Goal: Transaction & Acquisition: Book appointment/travel/reservation

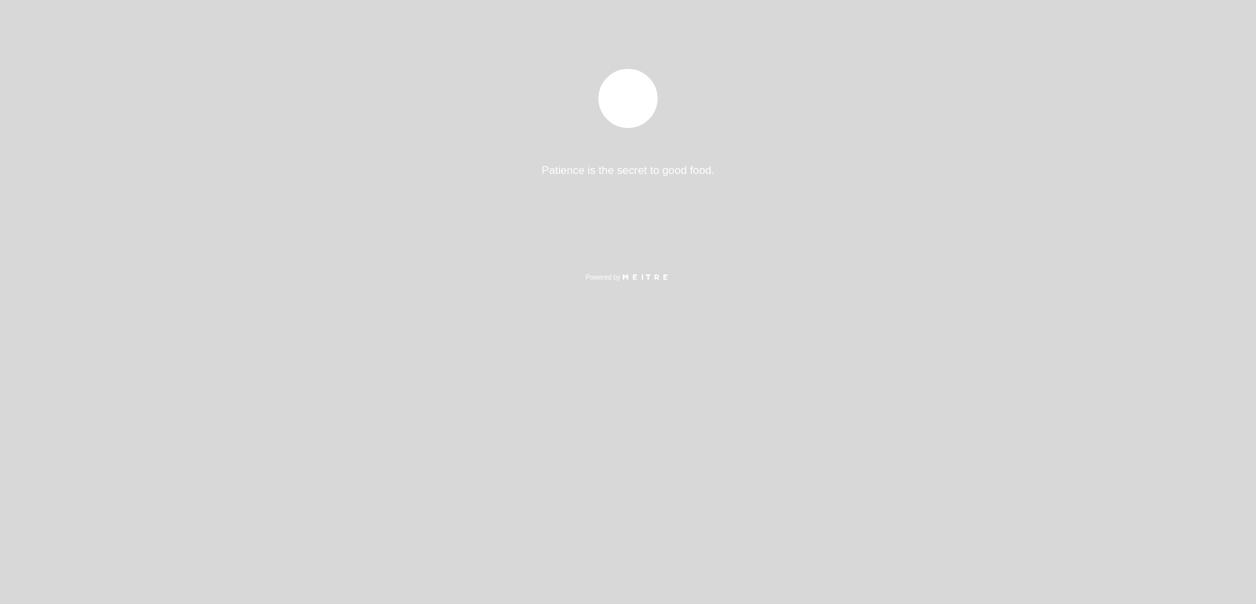
select select "es"
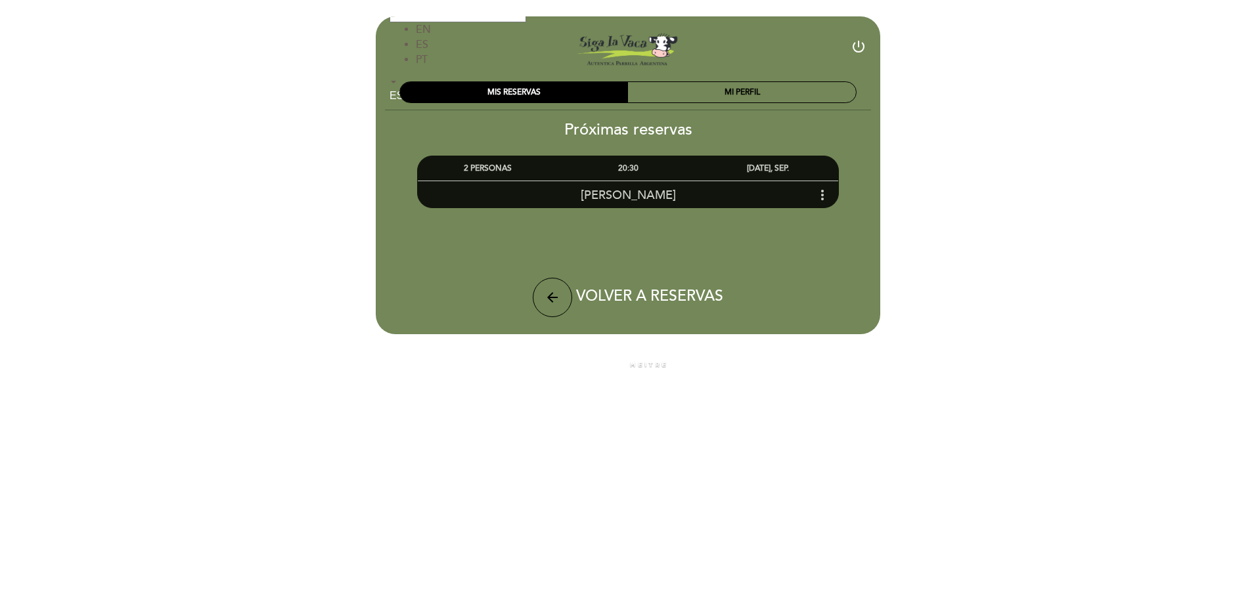
click at [815, 190] on icon "more_vert" at bounding box center [823, 195] width 16 height 16
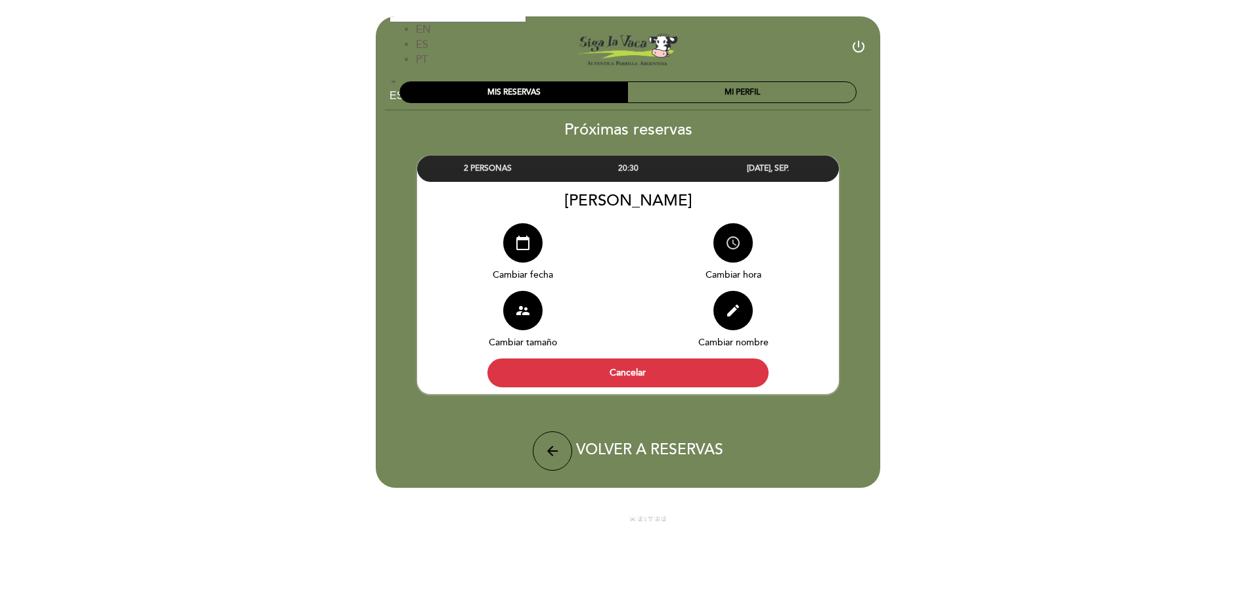
click at [726, 244] on icon "access_time" at bounding box center [733, 243] width 16 height 16
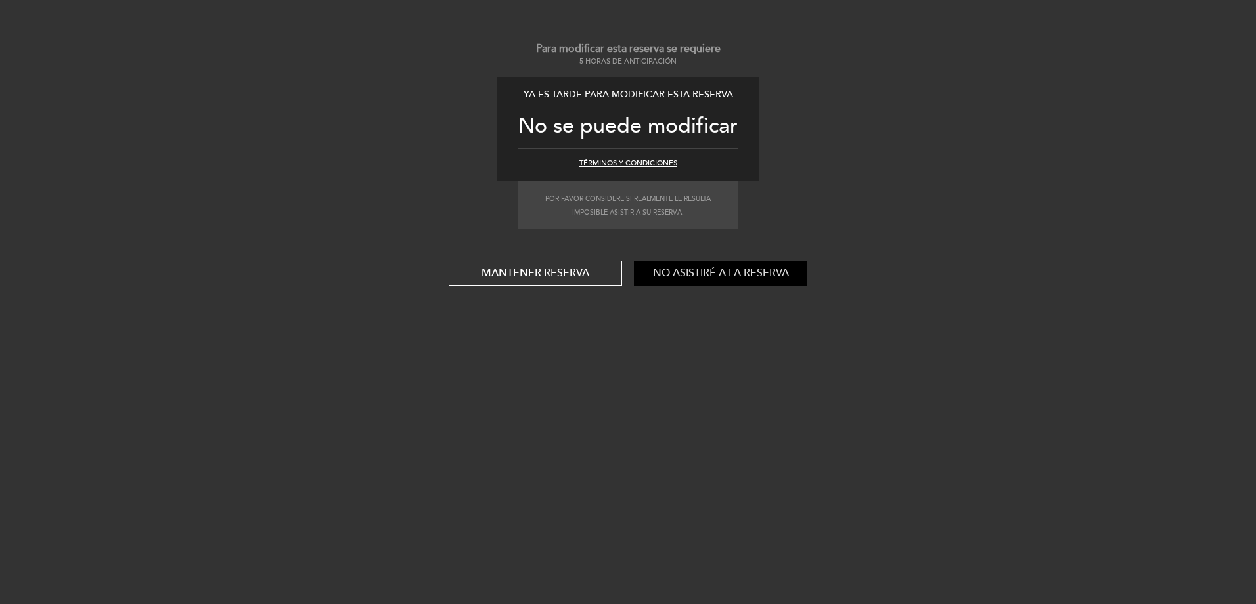
click at [687, 272] on button "No asistiré a la reserva" at bounding box center [720, 273] width 173 height 25
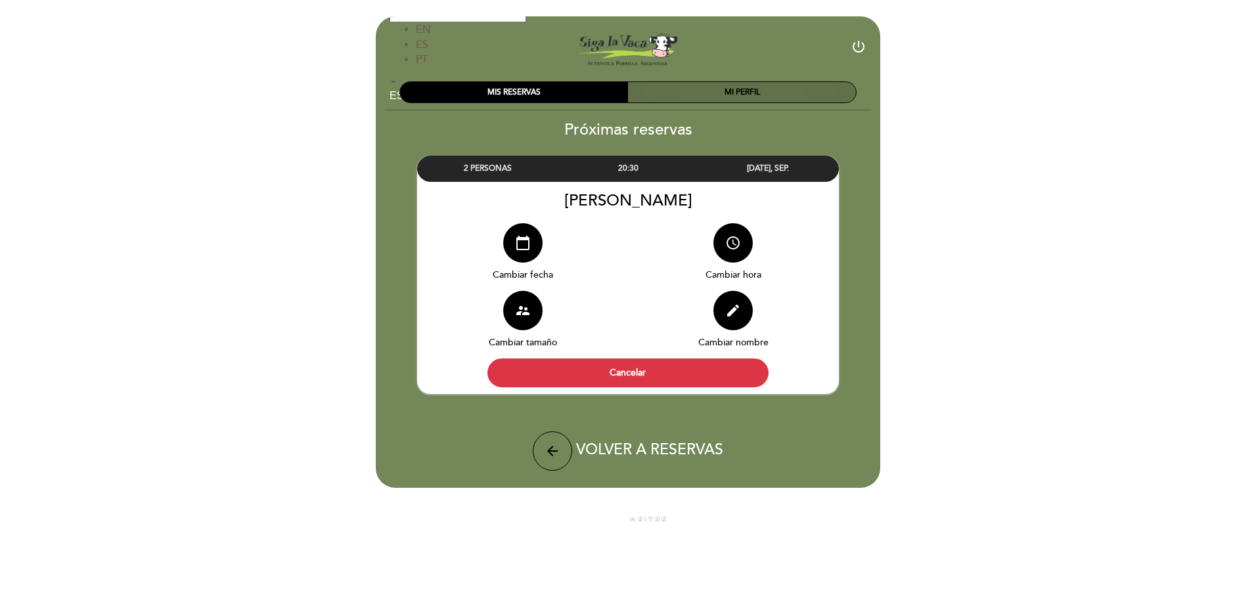
click at [704, 89] on div "MI PERFIL" at bounding box center [742, 92] width 228 height 20
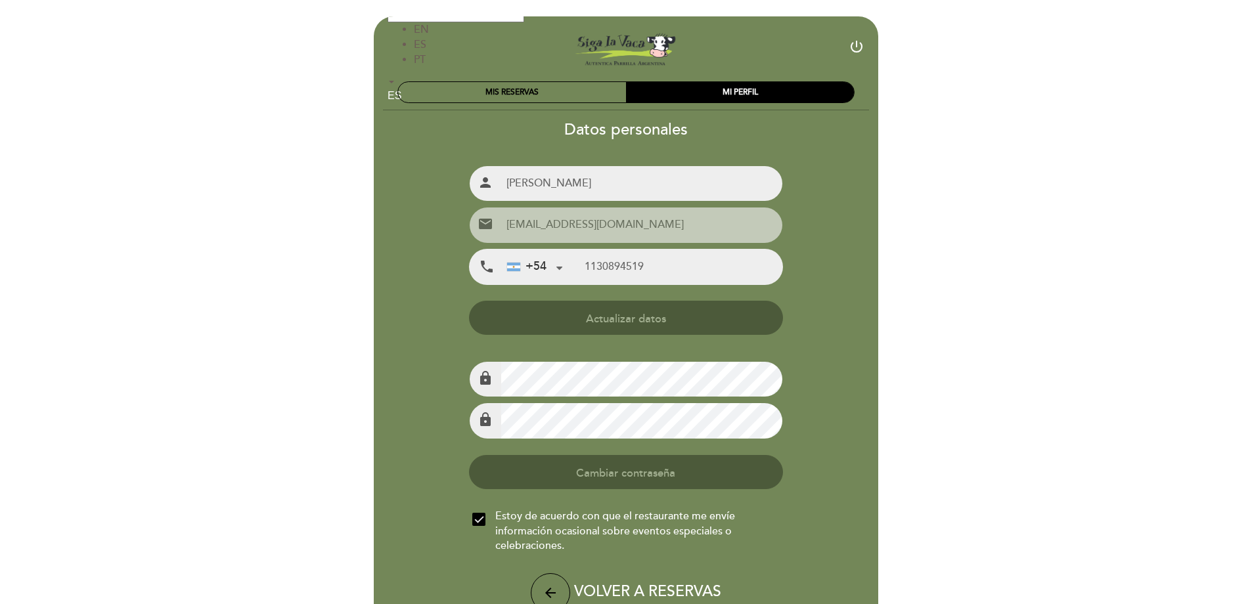
type input "[PHONE_NUMBER]"
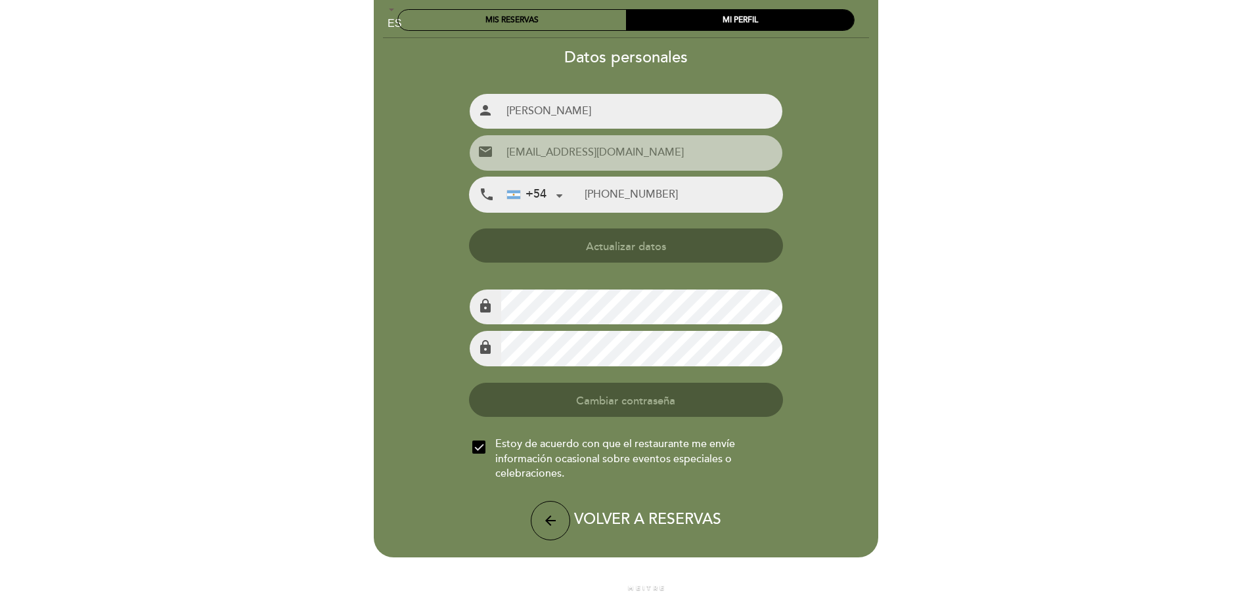
scroll to position [74, 0]
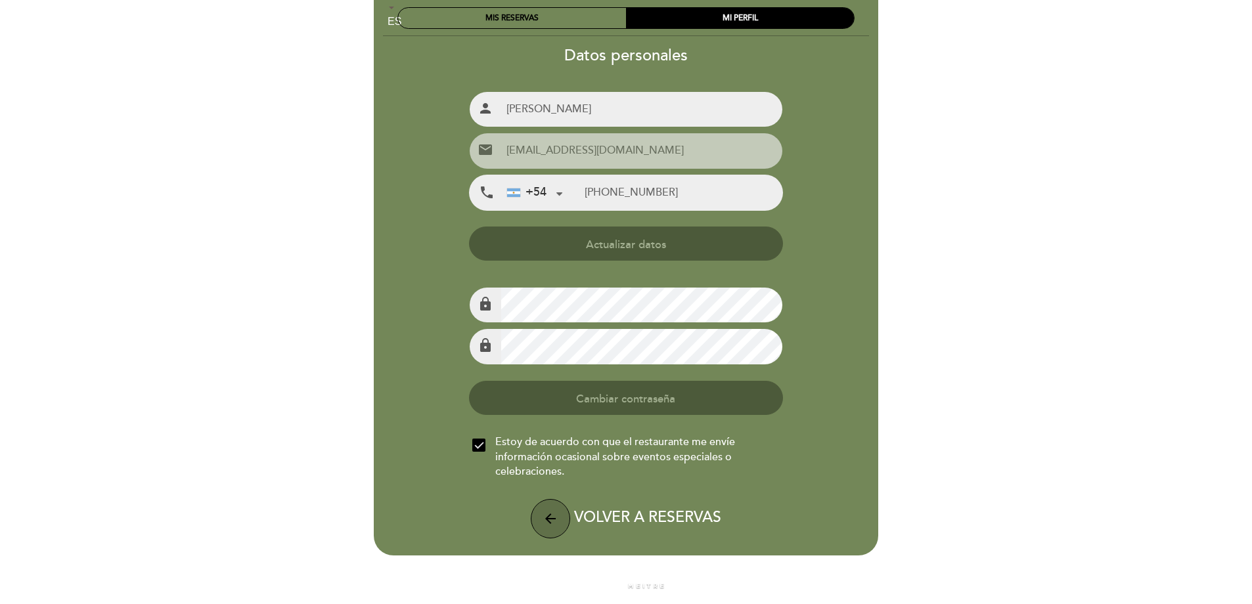
click at [546, 516] on icon "arrow_back" at bounding box center [551, 519] width 16 height 16
select select "es"
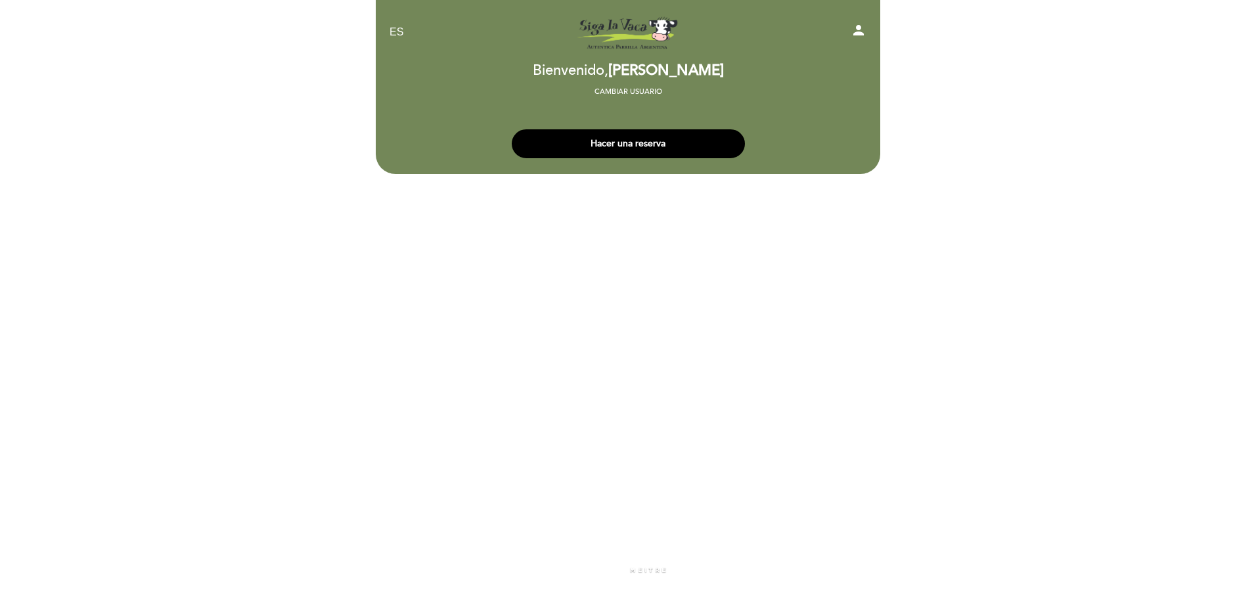
click at [677, 147] on button "Hacer una reserva" at bounding box center [628, 143] width 233 height 29
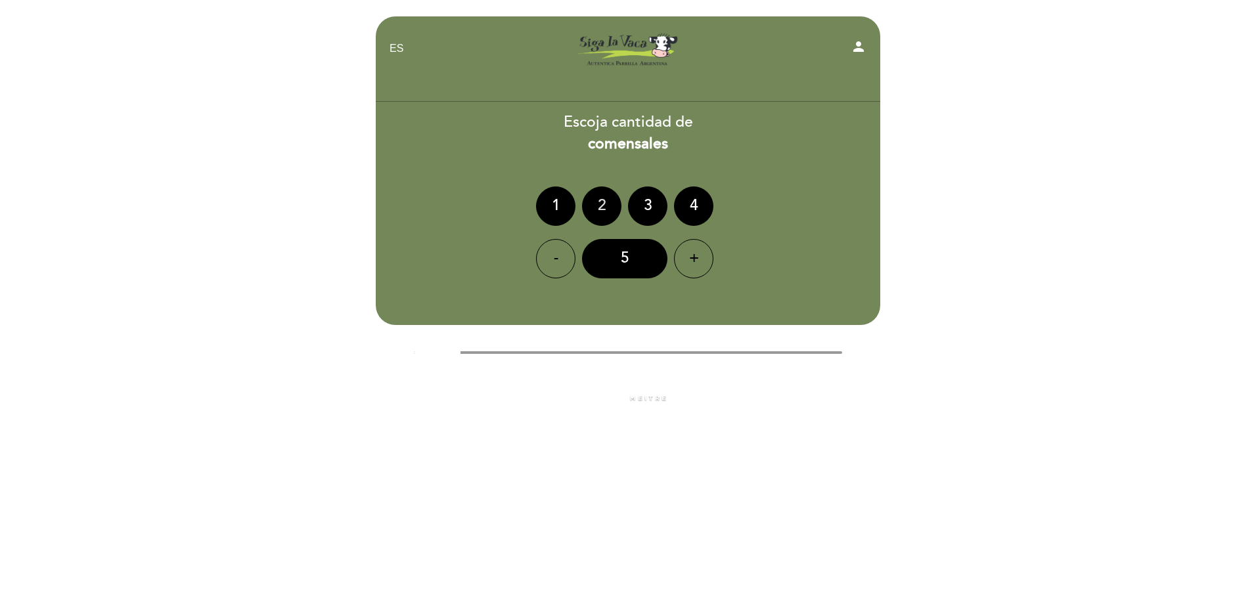
click at [589, 211] on div "2" at bounding box center [601, 206] width 39 height 39
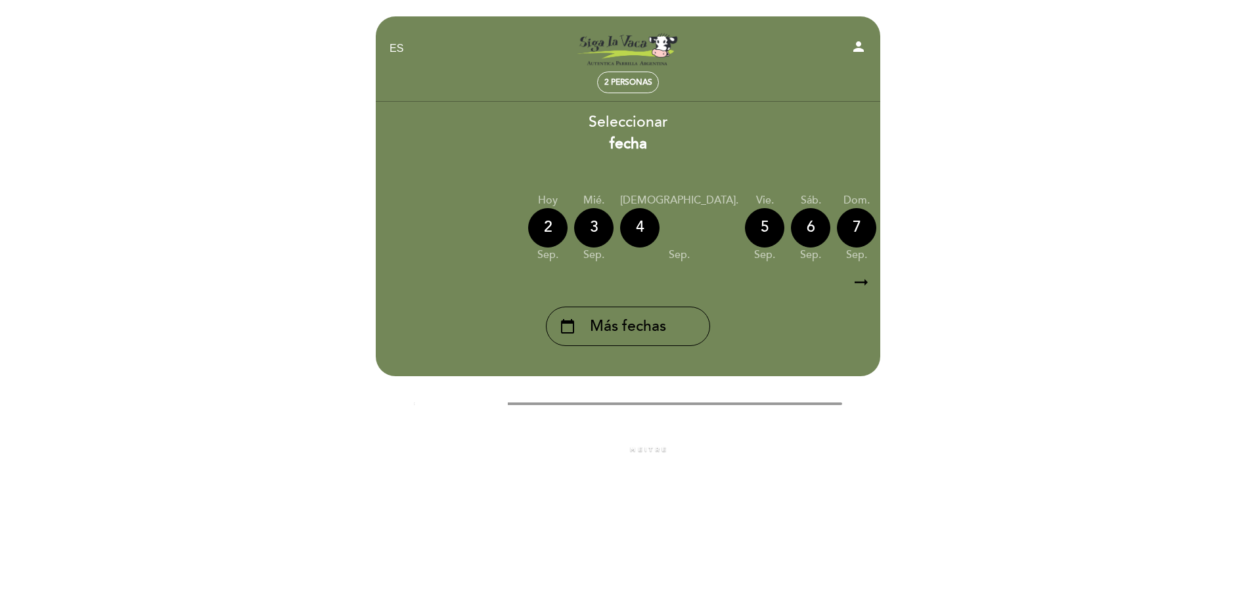
click at [929, 226] on div "9" at bounding box center [948, 227] width 39 height 39
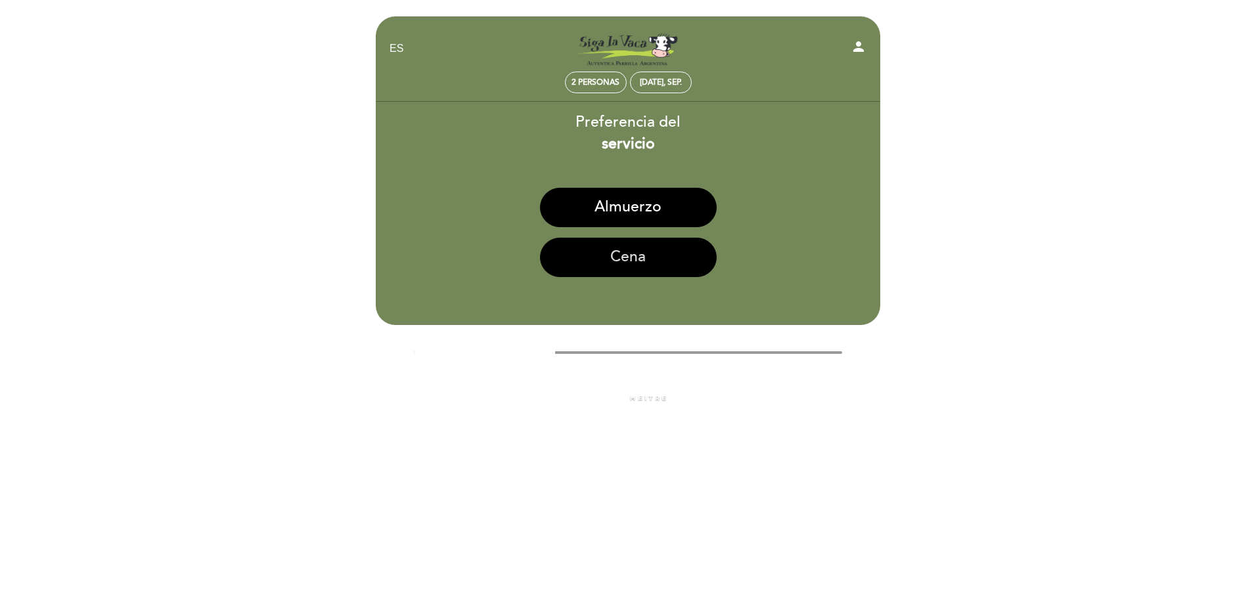
click at [658, 257] on button "Cena" at bounding box center [628, 257] width 177 height 39
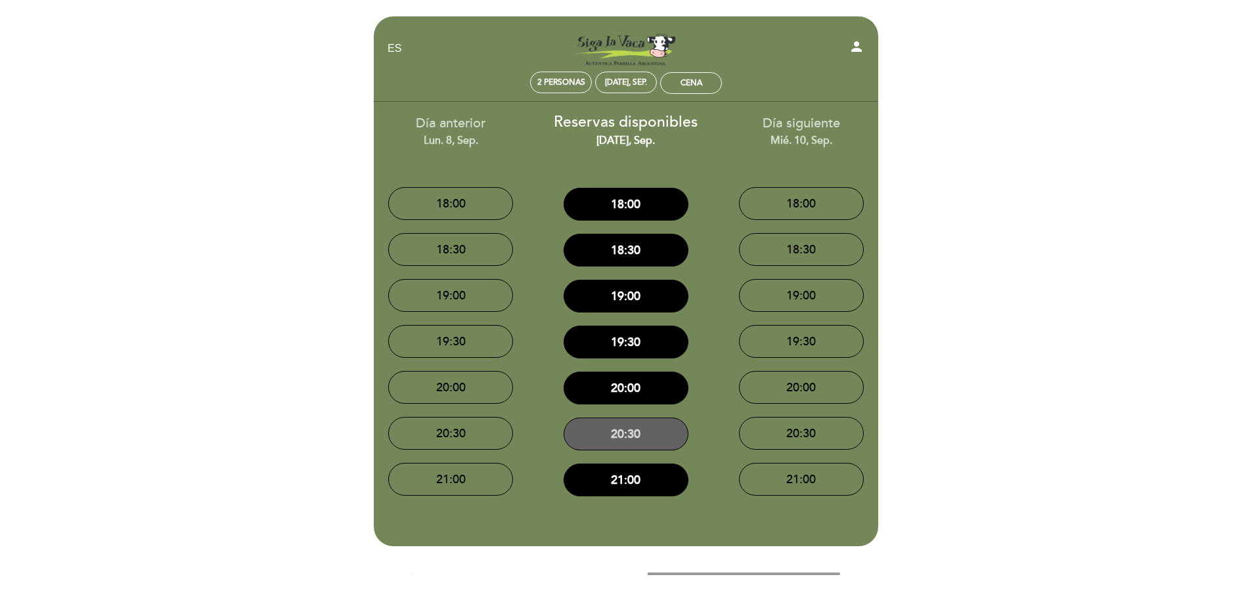
click at [647, 432] on button "20:30" at bounding box center [626, 434] width 125 height 33
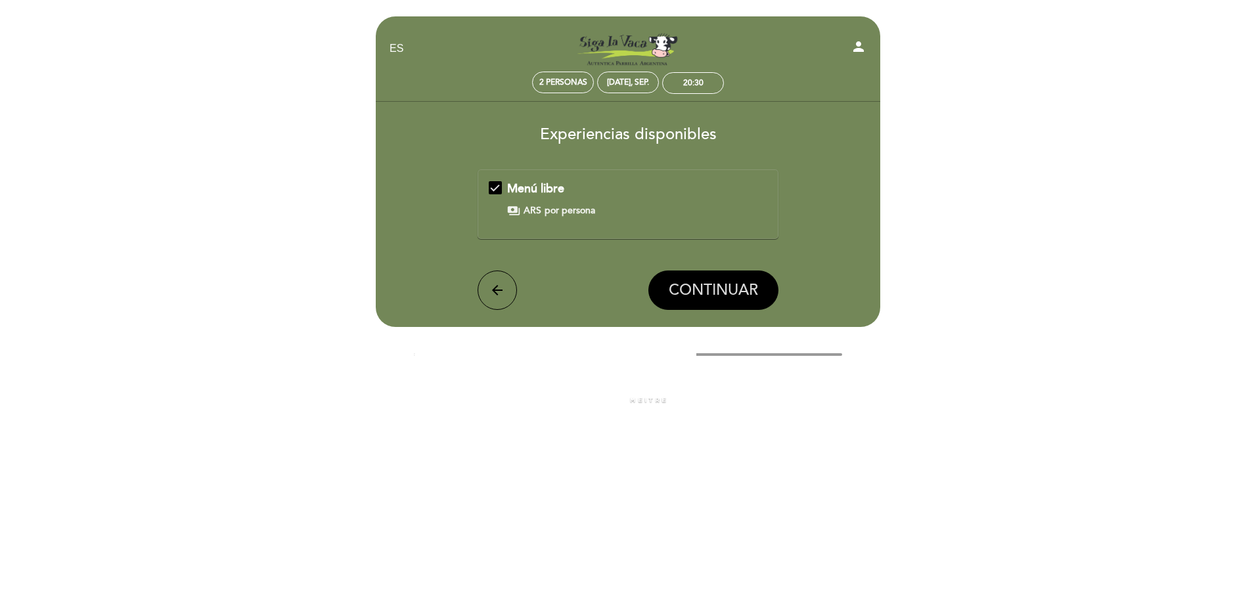
click at [696, 295] on span "CONTINUAR" at bounding box center [713, 290] width 89 height 18
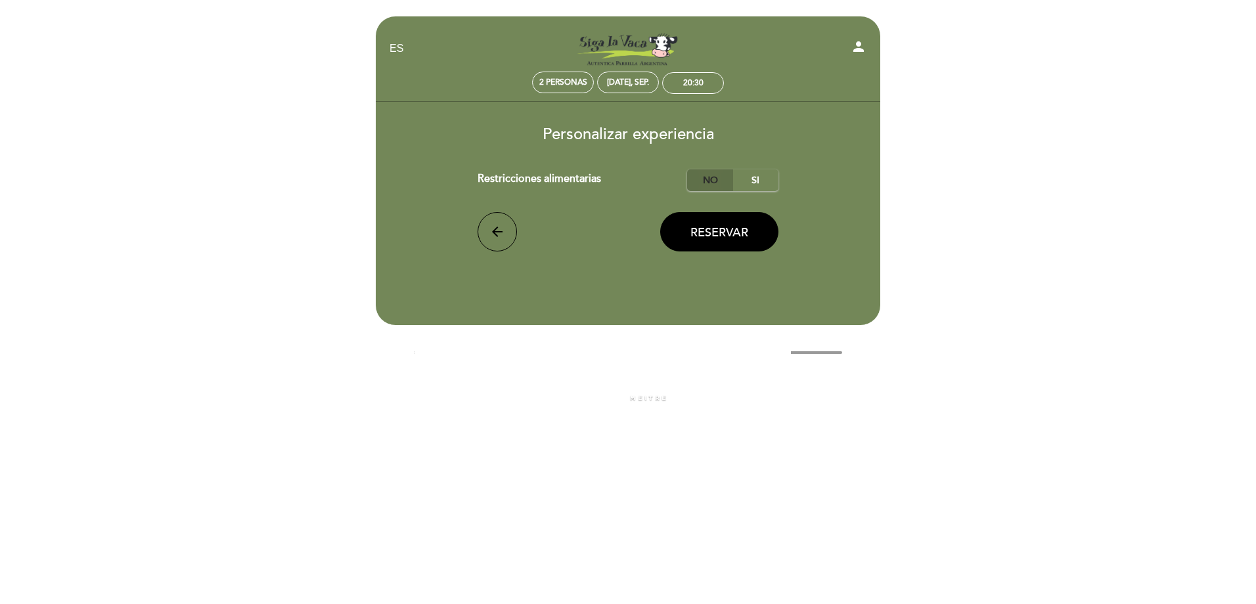
click at [705, 181] on label "No" at bounding box center [710, 180] width 46 height 22
click at [723, 235] on span "Reservar" at bounding box center [719, 232] width 58 height 14
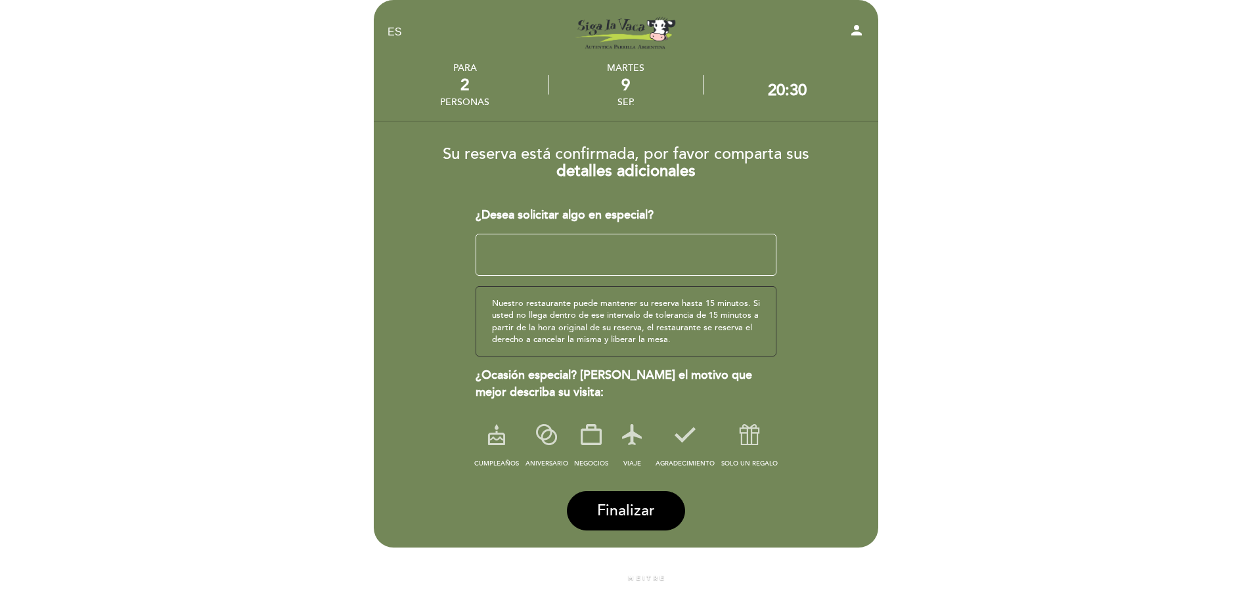
scroll to position [25, 0]
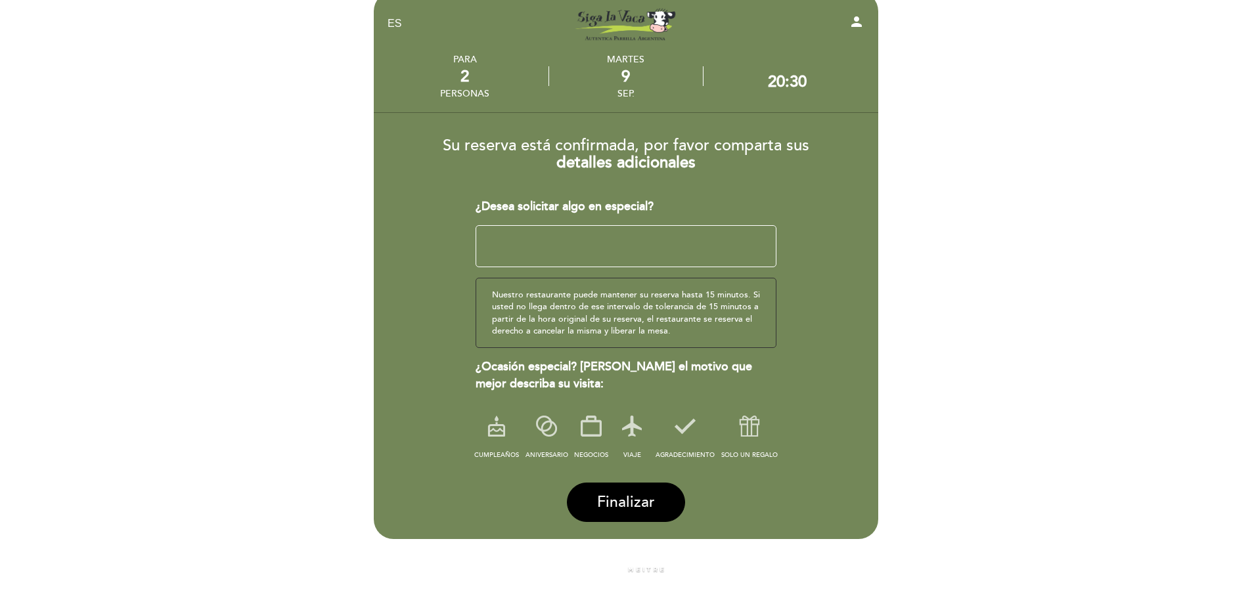
click at [685, 248] on textarea at bounding box center [627, 246] width 302 height 42
type textarea "Es nuestra primera cita a cenar, pretendo que sea algo único y que quede impact…"
click at [667, 490] on button "Finalizar" at bounding box center [626, 502] width 118 height 39
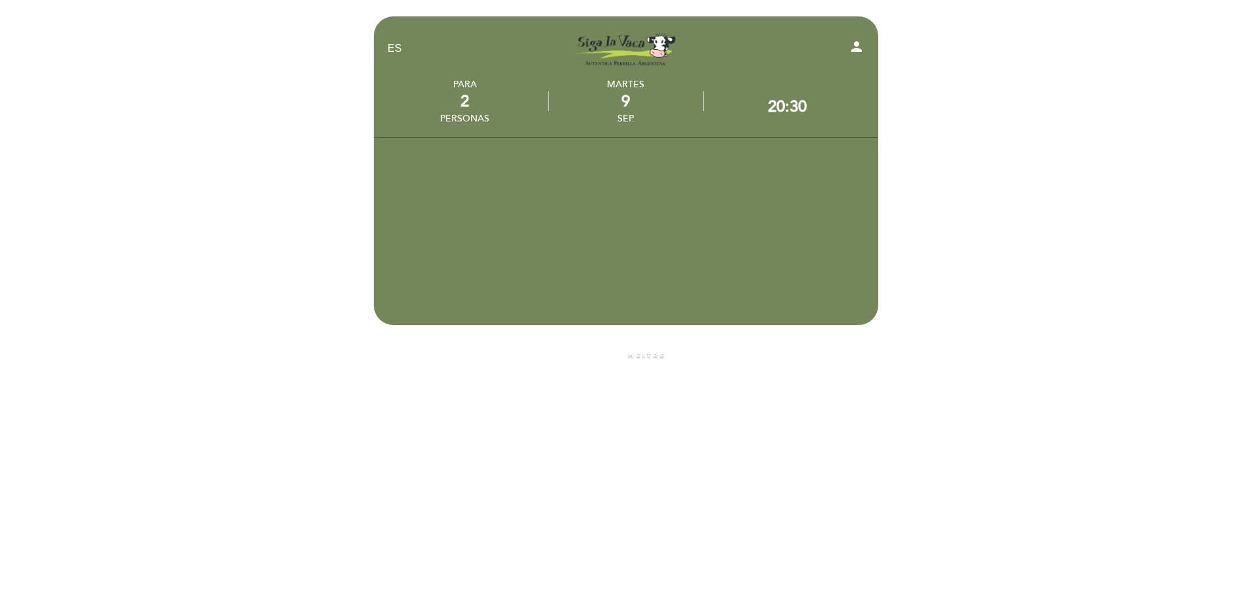
scroll to position [0, 0]
